Goal: Book appointment/travel/reservation

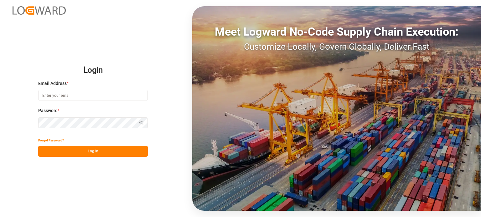
type input "[EMAIL_ADDRESS][DOMAIN_NAME]"
click at [106, 147] on button "Log In" at bounding box center [93, 151] width 110 height 11
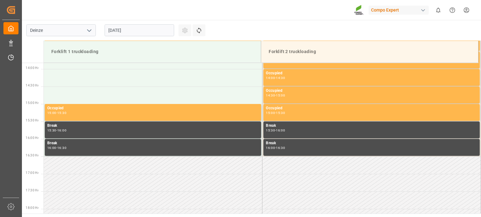
scroll to position [487, 0]
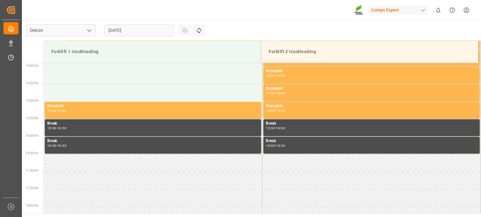
click at [129, 32] on input "[DATE]" at bounding box center [139, 30] width 69 height 12
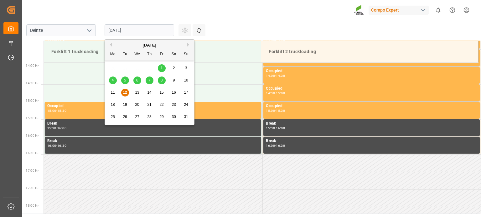
click at [137, 92] on span "13" at bounding box center [137, 92] width 4 height 4
